Goal: Check status

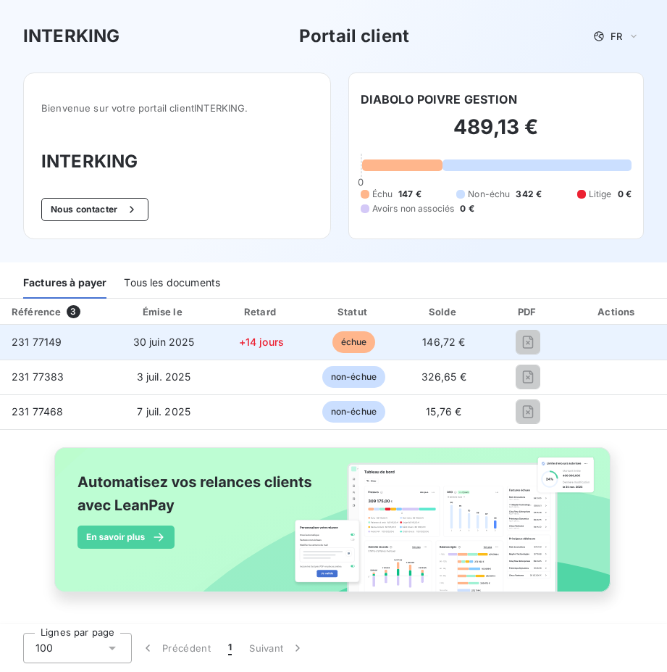
click at [336, 341] on span "échue" at bounding box center [354, 342] width 43 height 22
click at [239, 341] on span "+14 jours" at bounding box center [261, 341] width 45 height 12
drag, startPoint x: 238, startPoint y: 341, endPoint x: 163, endPoint y: 346, distance: 75.6
click at [163, 346] on span "30 juin 2025" at bounding box center [164, 341] width 62 height 12
click at [28, 343] on span "231 77149" at bounding box center [37, 341] width 50 height 12
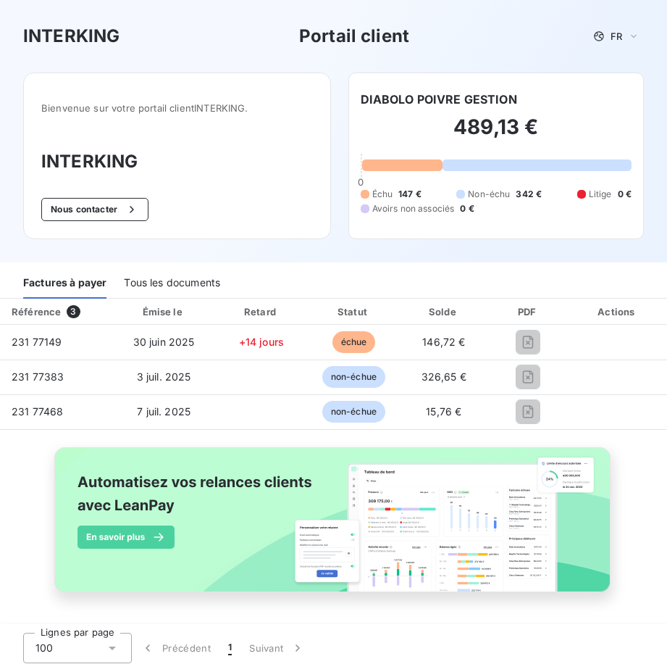
click at [183, 281] on div "Tous les documents" at bounding box center [172, 283] width 96 height 30
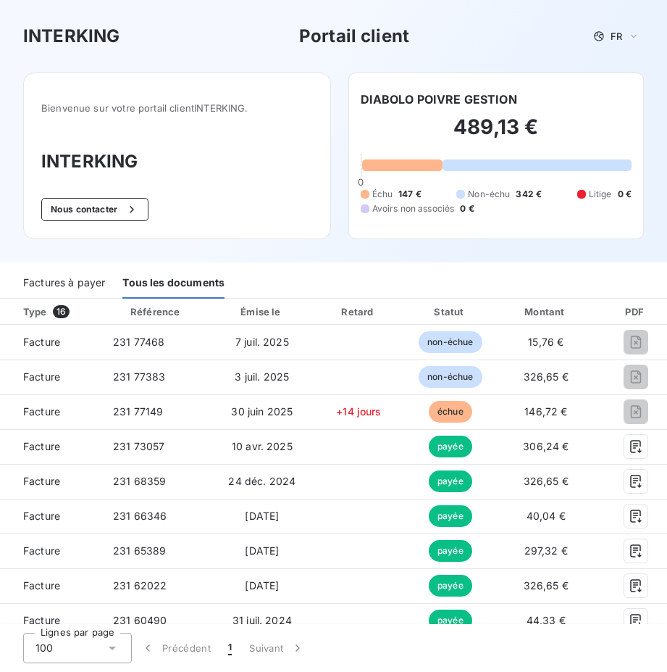
click at [85, 285] on div "Factures à payer" at bounding box center [64, 283] width 82 height 30
